Goal: Transaction & Acquisition: Purchase product/service

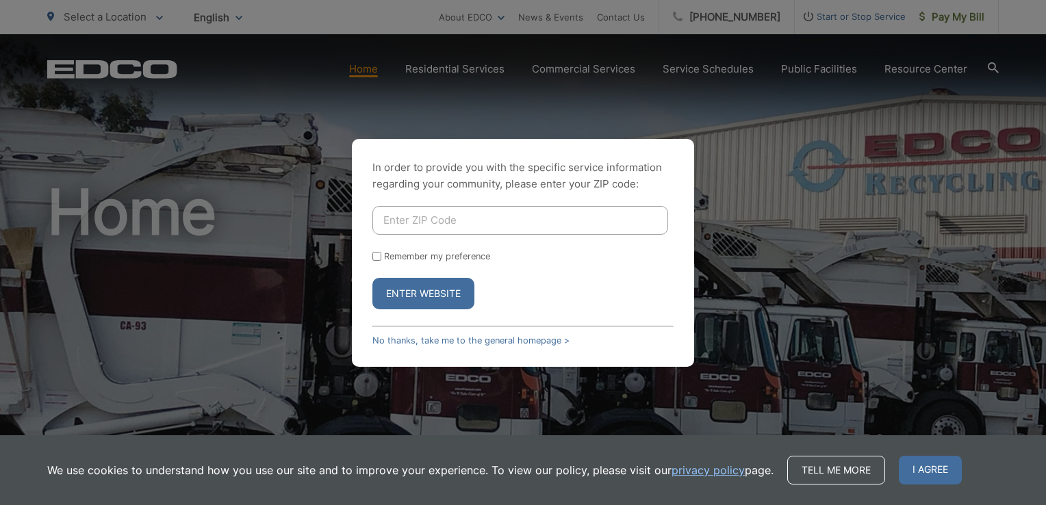
click at [468, 230] on input "Enter ZIP Code" at bounding box center [520, 220] width 296 height 29
type input "92024"
click at [429, 291] on button "Enter Website" at bounding box center [423, 293] width 102 height 31
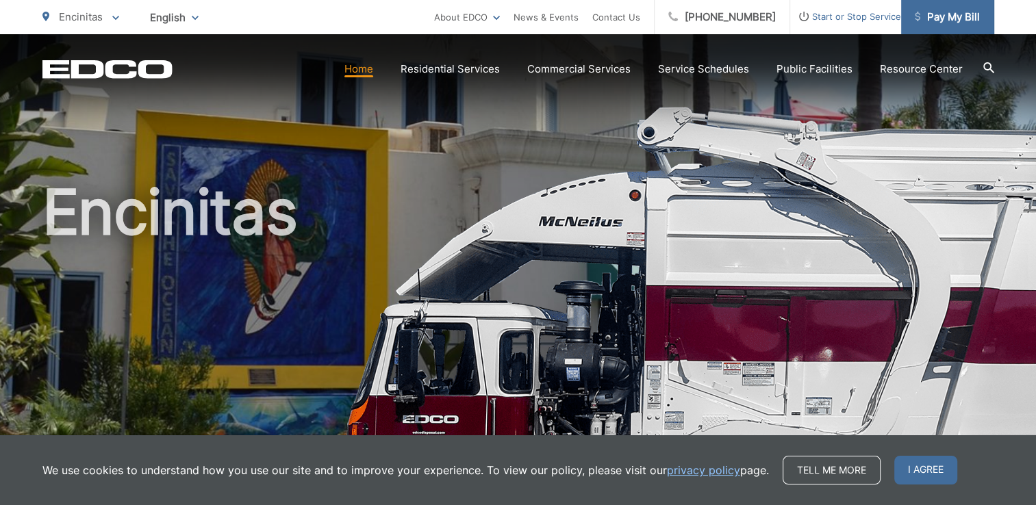
click at [957, 21] on span "Pay My Bill" at bounding box center [947, 17] width 65 height 16
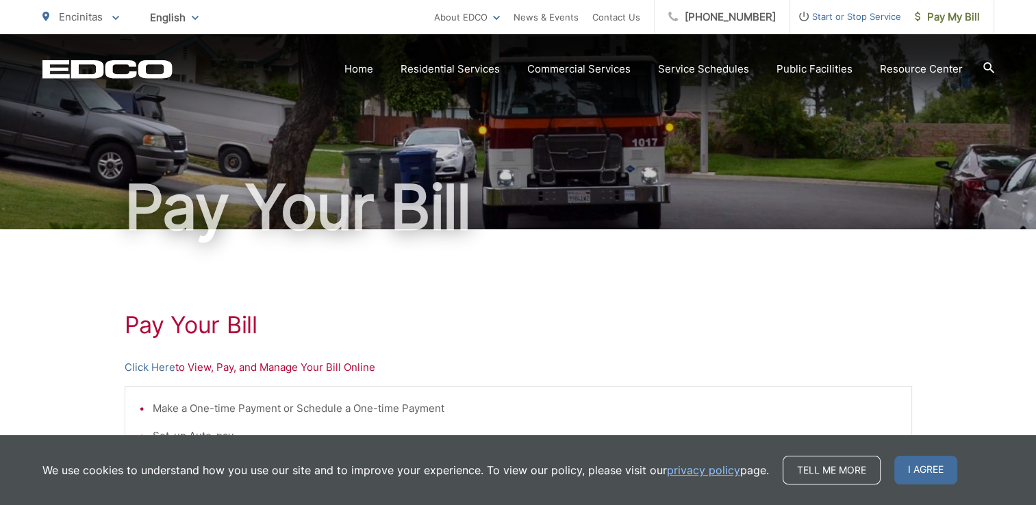
scroll to position [68, 0]
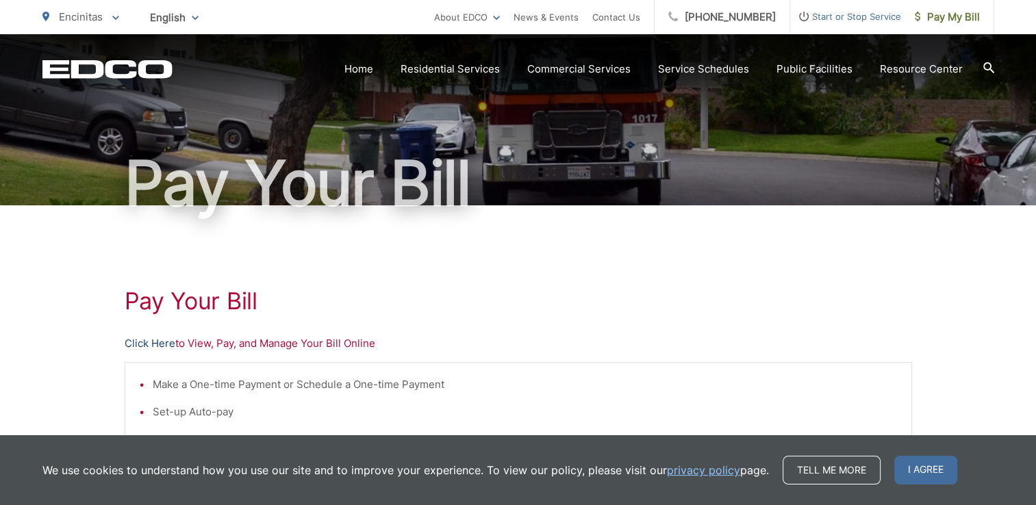
click at [155, 342] on link "Click Here" at bounding box center [150, 344] width 51 height 16
